Goal: Information Seeking & Learning: Learn about a topic

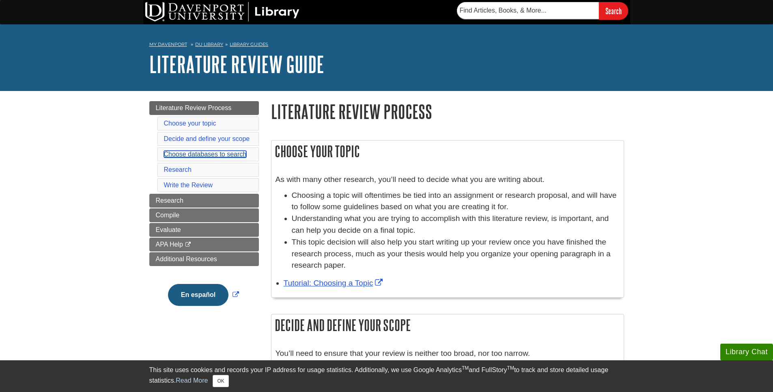
click at [197, 155] on link "Choose databases to search" at bounding box center [205, 154] width 83 height 7
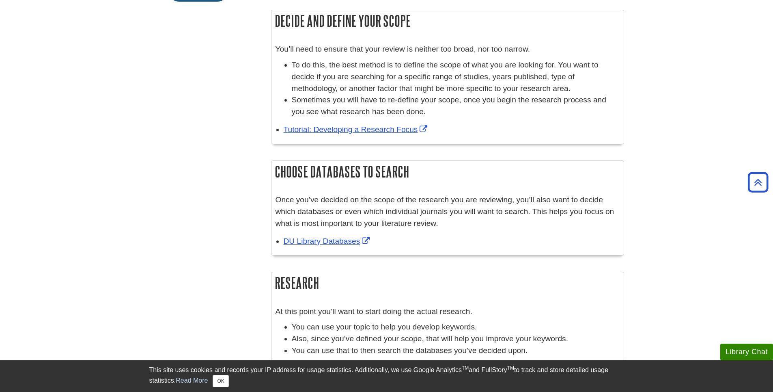
scroll to position [302, 0]
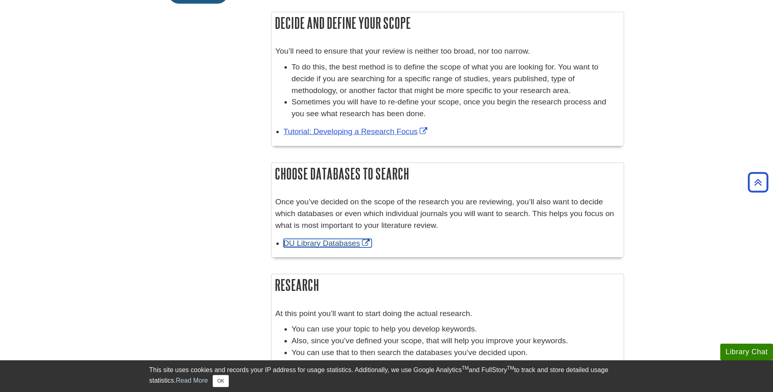
click at [318, 245] on link "DU Library Databases" at bounding box center [328, 243] width 88 height 9
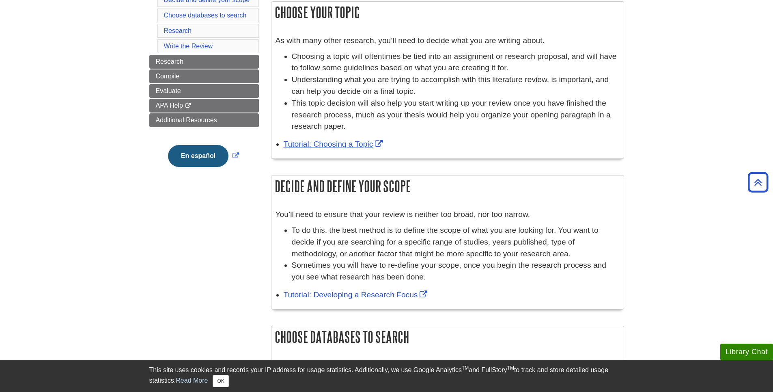
scroll to position [18, 0]
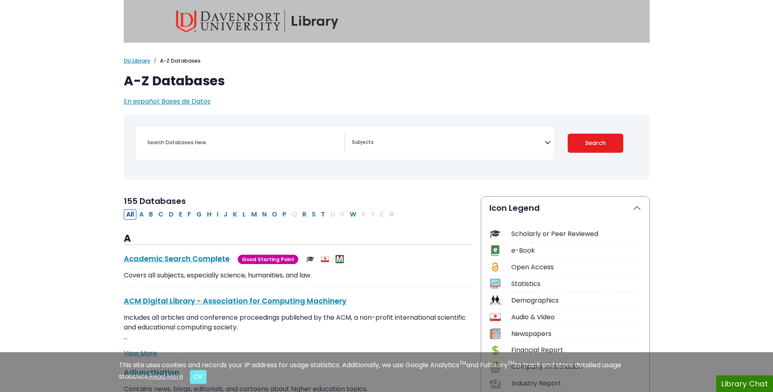
select select "Database Subject Filter"
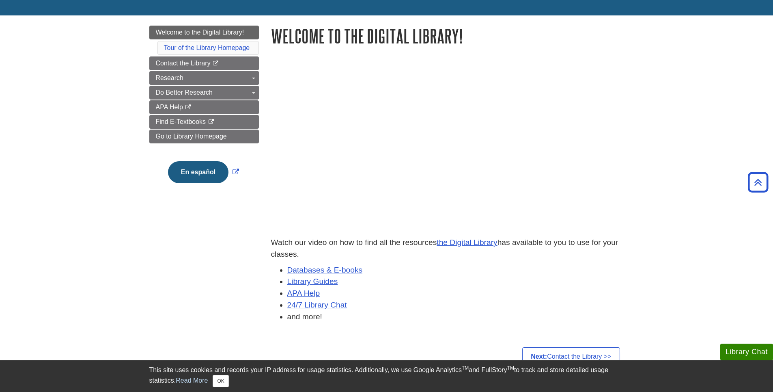
scroll to position [41, 0]
